Goal: Check status: Check status

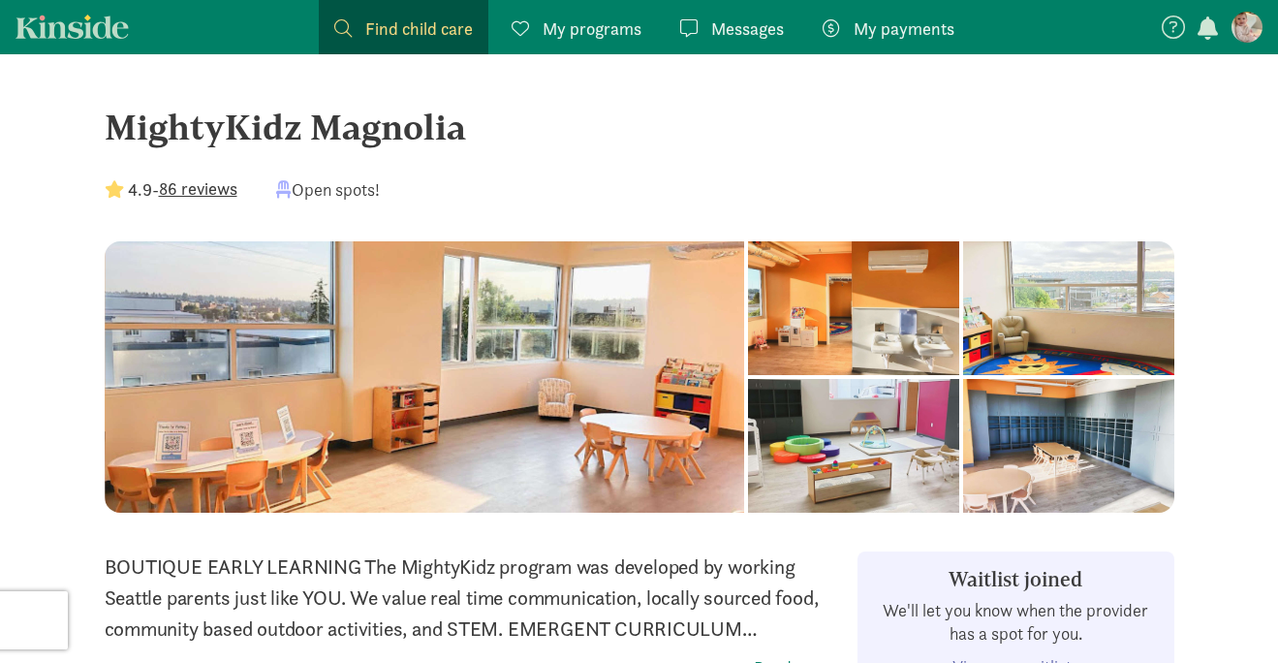
click at [1257, 31] on figure at bounding box center [1246, 27] width 31 height 31
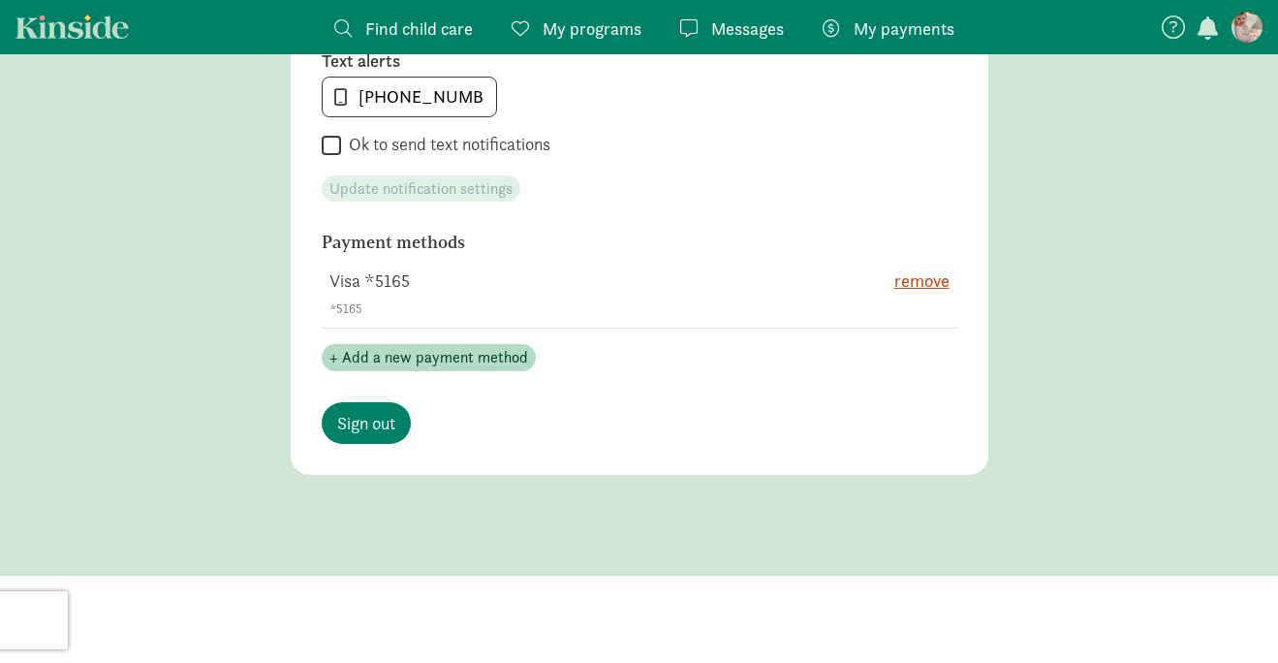
scroll to position [1108, 0]
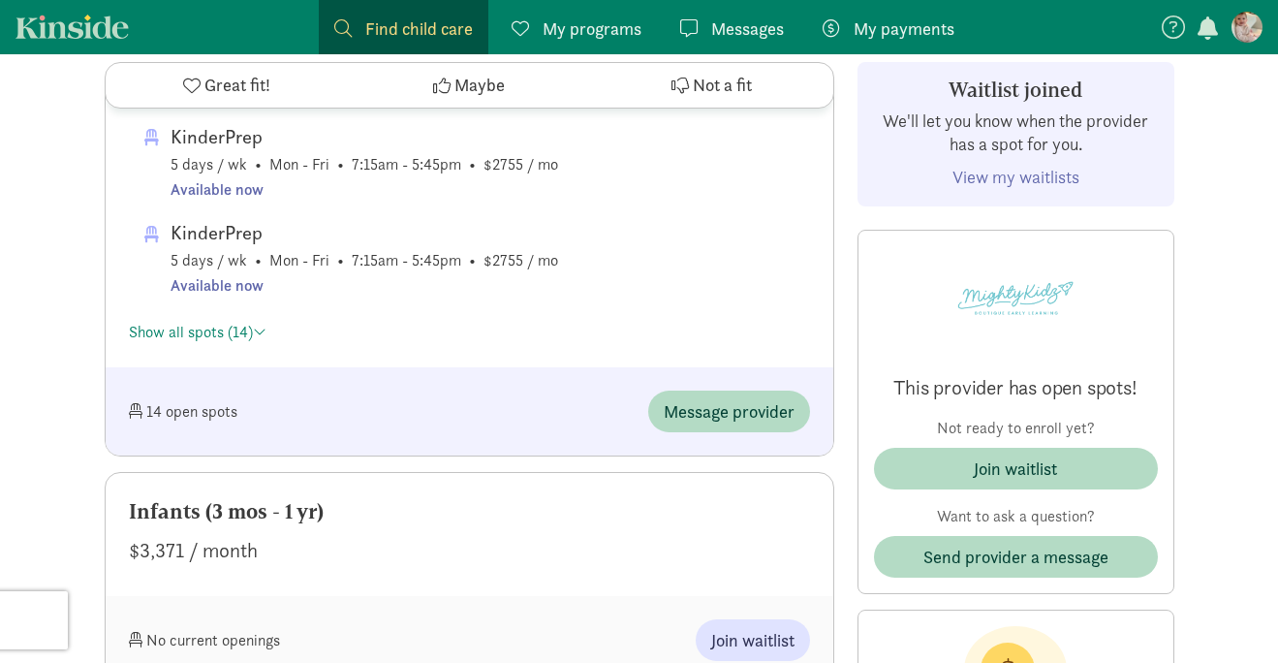
scroll to position [1796, 0]
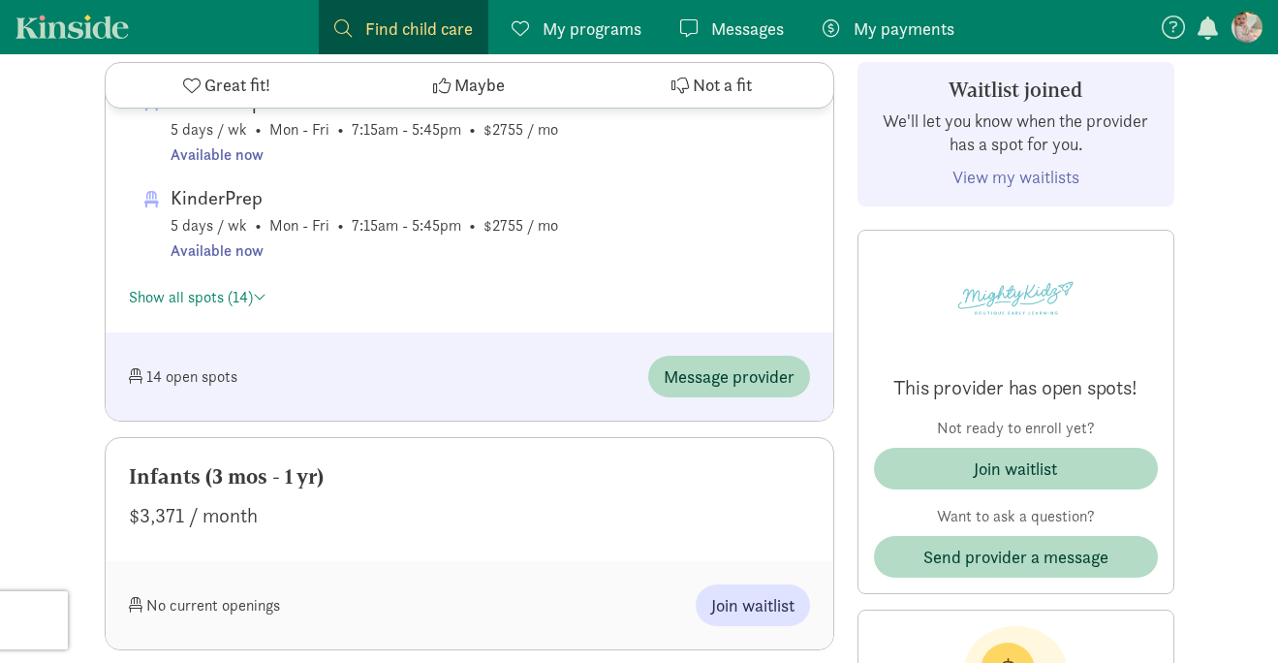
click at [1048, 179] on link "View my waitlists" at bounding box center [1015, 177] width 127 height 22
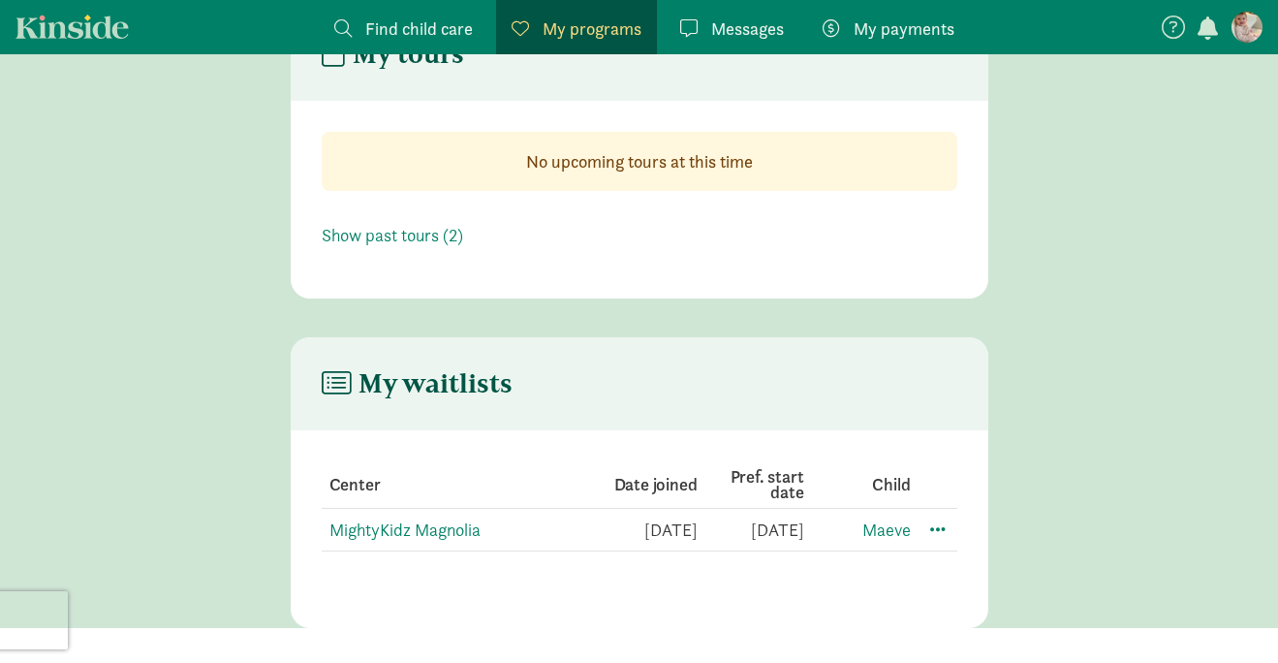
scroll to position [89, 0]
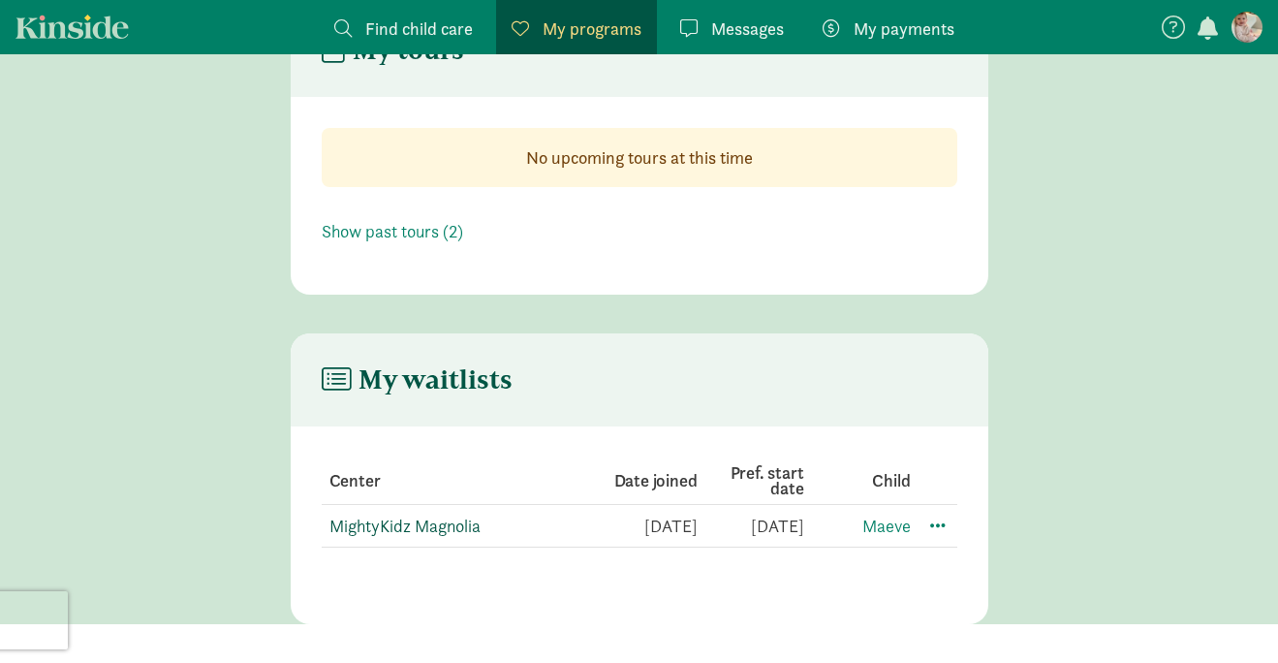
click at [453, 521] on link "MightyKidz Magnolia" at bounding box center [404, 525] width 151 height 22
